Goal: Find specific page/section: Find specific page/section

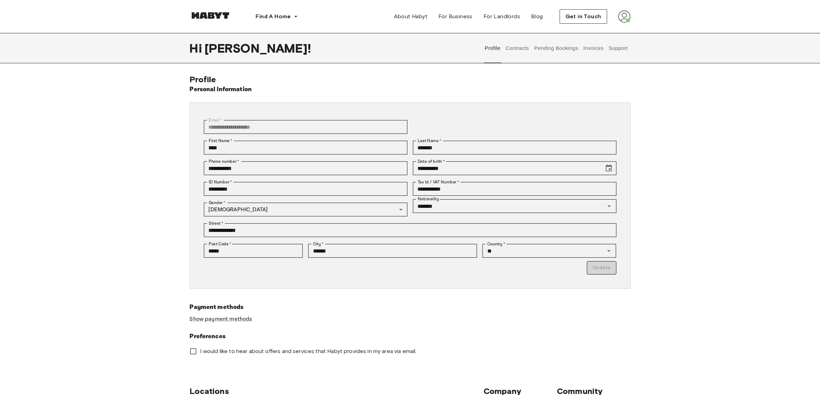
click at [518, 54] on button "Contracts" at bounding box center [517, 48] width 25 height 30
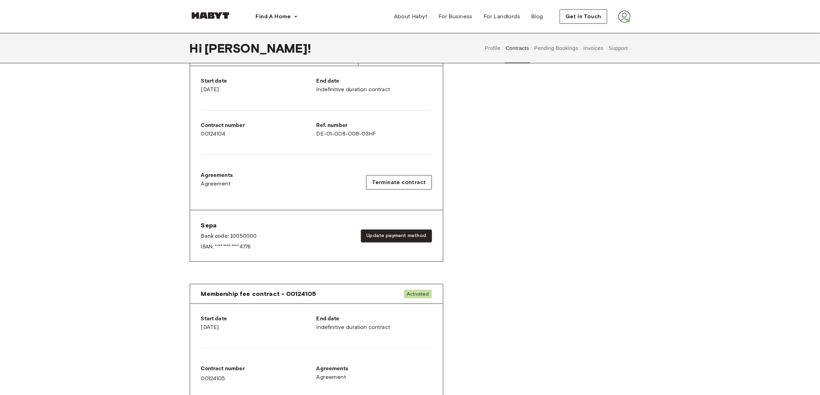
scroll to position [43, 0]
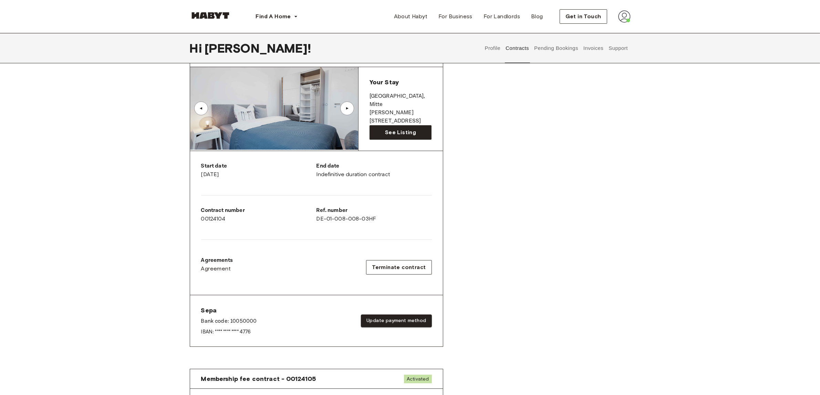
click at [349, 113] on div "▲" at bounding box center [347, 109] width 14 height 14
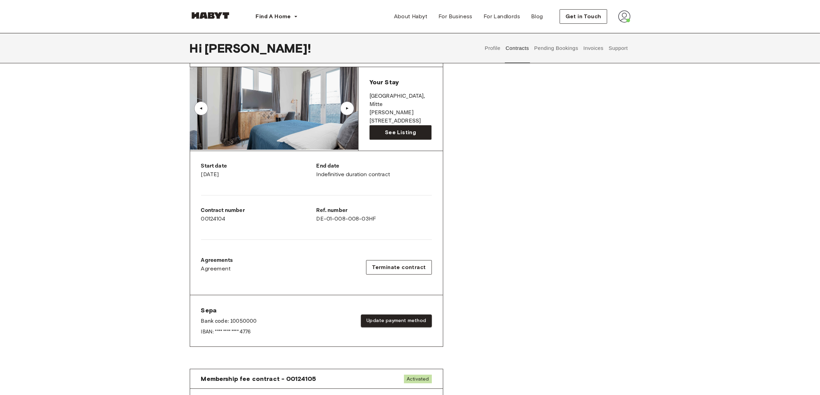
click at [350, 113] on div "▲" at bounding box center [347, 109] width 14 height 14
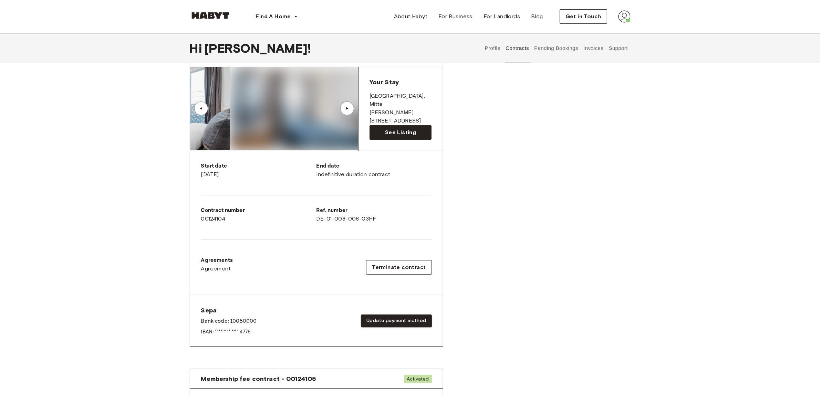
click at [347, 112] on div "▲" at bounding box center [347, 109] width 14 height 14
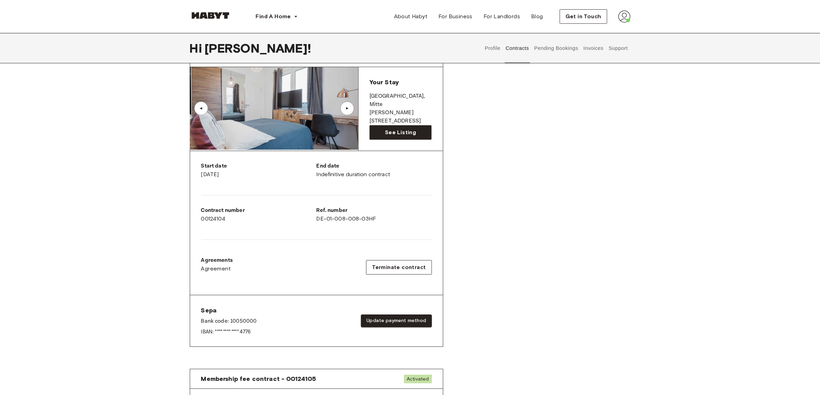
click at [300, 120] on img at bounding box center [274, 108] width 168 height 83
click at [341, 105] on div "▲" at bounding box center [347, 109] width 14 height 14
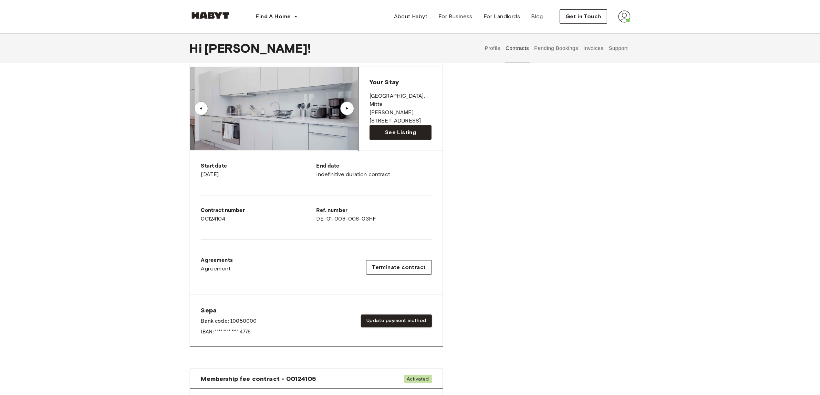
click at [347, 108] on div "▲" at bounding box center [347, 108] width 7 height 4
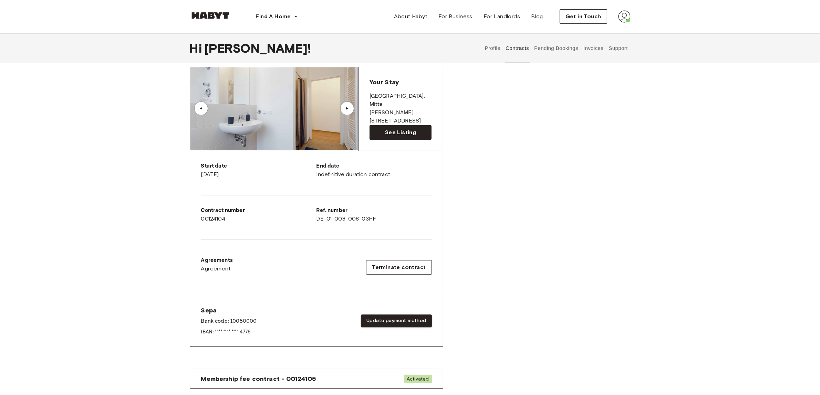
click at [348, 108] on div "▲" at bounding box center [347, 108] width 7 height 4
